Goal: Entertainment & Leisure: Consume media (video, audio)

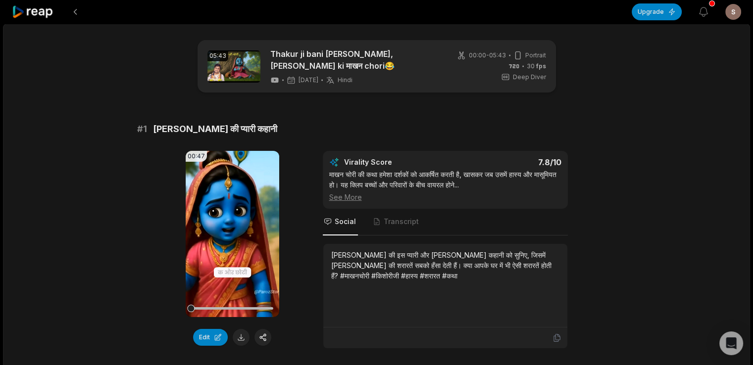
click at [368, 267] on div "[PERSON_NAME] की इस प्यारी और [PERSON_NAME] कहानी को सुनिए, जिसमें [PERSON_NAME…" at bounding box center [445, 265] width 228 height 31
click at [428, 278] on div "[PERSON_NAME] की इस प्यारी और [PERSON_NAME] कहानी को सुनिए, जिसमें [PERSON_NAME…" at bounding box center [445, 265] width 228 height 31
click at [333, 256] on div "[PERSON_NAME] की इस प्यारी और [PERSON_NAME] कहानी को सुनिए, जिसमें [PERSON_NAME…" at bounding box center [445, 265] width 228 height 31
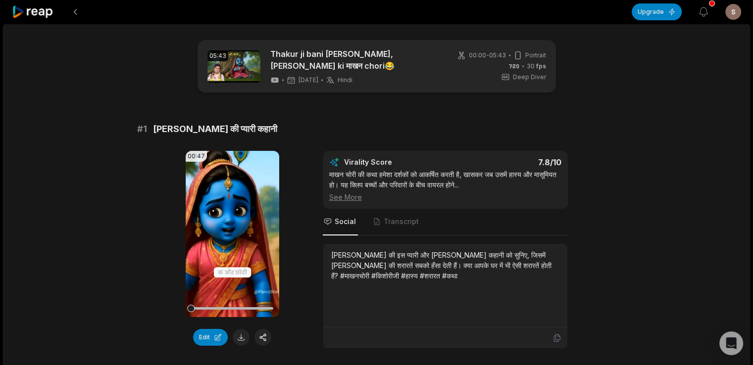
click at [333, 256] on div "[PERSON_NAME] की इस प्यारी और [PERSON_NAME] कहानी को सुनिए, जिसमें [PERSON_NAME…" at bounding box center [445, 265] width 228 height 31
click at [423, 268] on div "[PERSON_NAME] की इस प्यारी और [PERSON_NAME] कहानी को सुनिए, जिसमें [PERSON_NAME…" at bounding box center [445, 265] width 228 height 31
click at [426, 270] on div "[PERSON_NAME] की इस प्यारी और [PERSON_NAME] कहानी को सुनिए, जिसमें [PERSON_NAME…" at bounding box center [445, 265] width 228 height 31
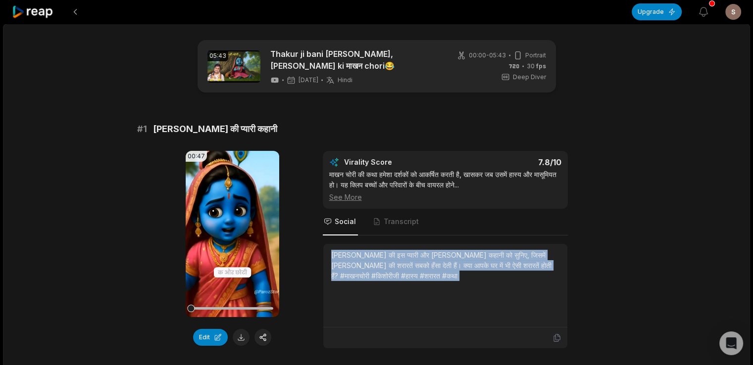
click at [426, 270] on div "[PERSON_NAME] की इस प्यारी और [PERSON_NAME] कहानी को सुनिए, जिसमें [PERSON_NAME…" at bounding box center [445, 265] width 228 height 31
click at [426, 274] on div "[PERSON_NAME] की इस प्यारी और [PERSON_NAME] कहानी को सुनिए, जिसमें [PERSON_NAME…" at bounding box center [445, 265] width 228 height 31
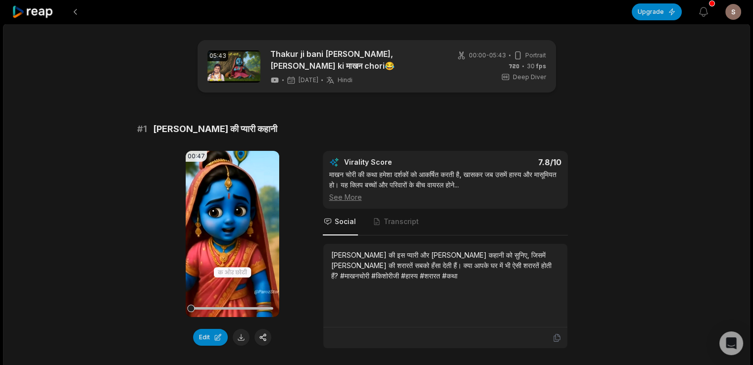
click at [335, 252] on div "[PERSON_NAME] की इस प्यारी और [PERSON_NAME] कहानी को सुनिए, जिसमें [PERSON_NAME…" at bounding box center [445, 265] width 228 height 31
click at [372, 267] on div "[PERSON_NAME] की इस प्यारी और [PERSON_NAME] कहानी को सुनिए, जिसमें [PERSON_NAME…" at bounding box center [445, 265] width 228 height 31
click at [334, 251] on div "[PERSON_NAME] की इस प्यारी और [PERSON_NAME] कहानी को सुनिए, जिसमें [PERSON_NAME…" at bounding box center [445, 265] width 228 height 31
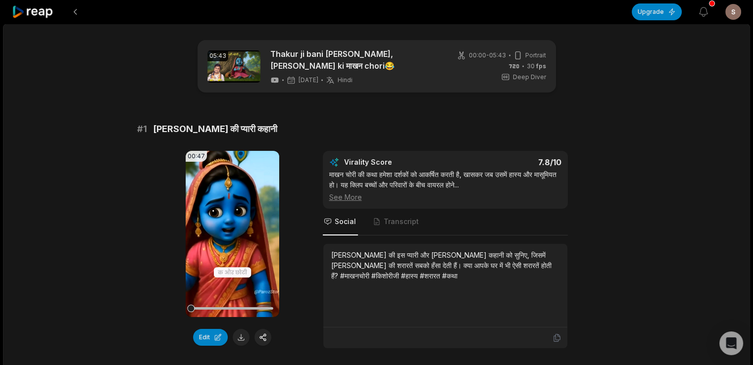
click at [334, 251] on div "[PERSON_NAME] की इस प्यारी और [PERSON_NAME] कहानी को सुनिए, जिसमें [PERSON_NAME…" at bounding box center [445, 265] width 228 height 31
click at [429, 275] on div "[PERSON_NAME] की इस प्यारी और [PERSON_NAME] कहानी को सुनिए, जिसमें [PERSON_NAME…" at bounding box center [445, 265] width 228 height 31
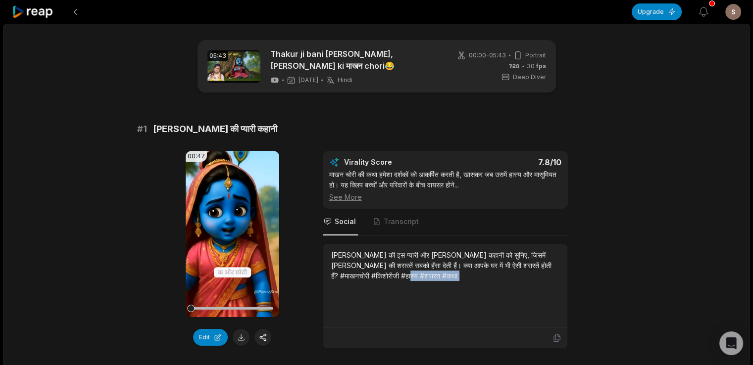
click at [429, 274] on div "[PERSON_NAME] की इस प्यारी और [PERSON_NAME] कहानी को सुनिए, जिसमें [PERSON_NAME…" at bounding box center [445, 265] width 228 height 31
click at [329, 254] on div "[PERSON_NAME] की इस प्यारी और [PERSON_NAME] कहानी को सुनिए, जिसमें [PERSON_NAME…" at bounding box center [445, 286] width 244 height 84
